Goal: Navigation & Orientation: Find specific page/section

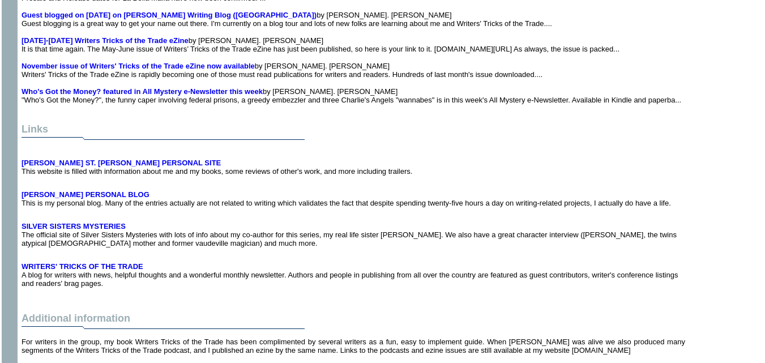
scroll to position [5577, 0]
click at [96, 158] on b "MORGAN ST. JAMES PERSONAL SITE" at bounding box center [121, 162] width 199 height 8
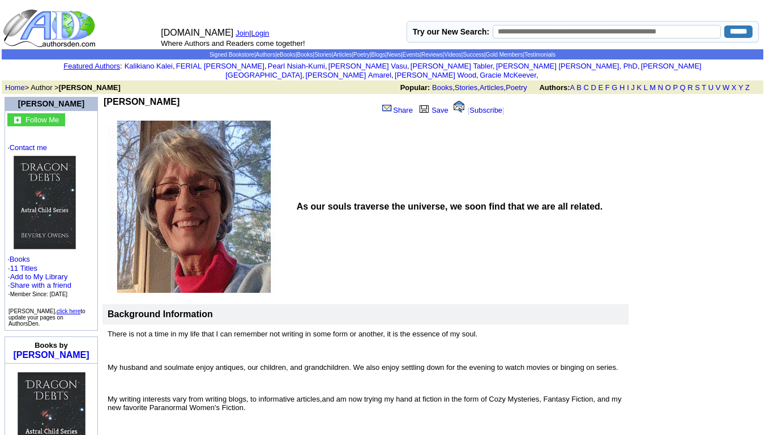
click at [195, 215] on img at bounding box center [191, 207] width 170 height 172
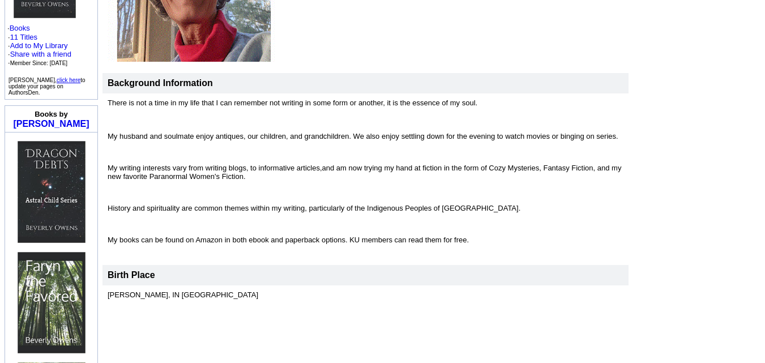
scroll to position [161, 0]
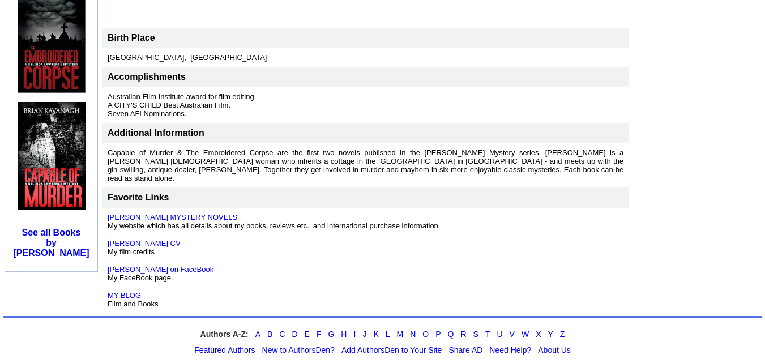
scroll to position [730, 0]
click at [215, 213] on link "BRIAN KAVANAGH'S MYSTERY NOVELS" at bounding box center [173, 217] width 130 height 8
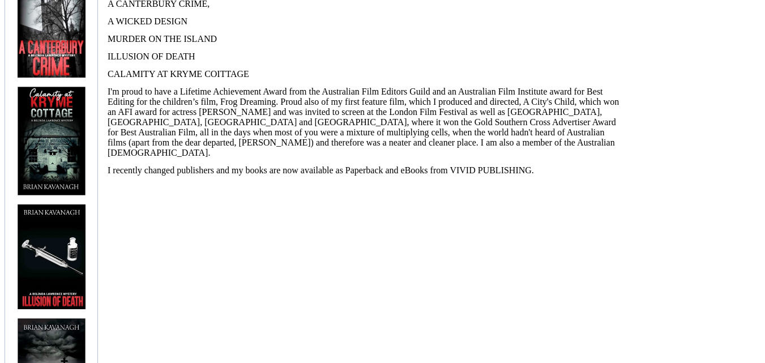
scroll to position [347, 0]
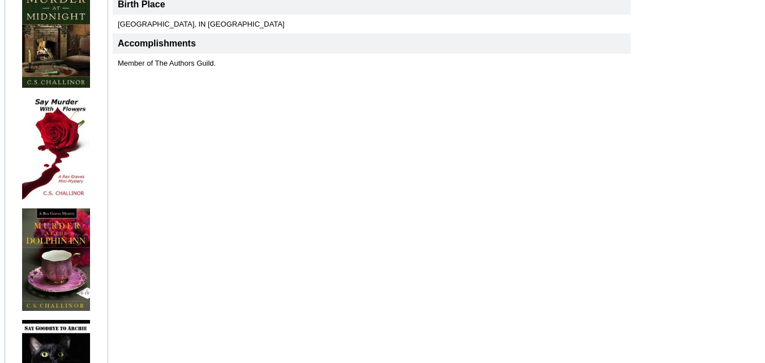
scroll to position [411, 0]
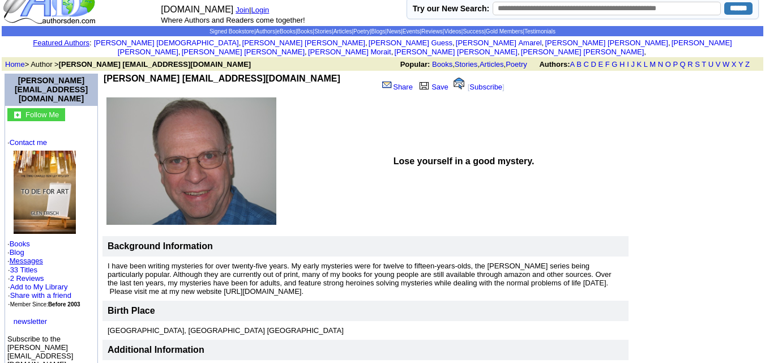
scroll to position [23, 0]
